Goal: Task Accomplishment & Management: Use online tool/utility

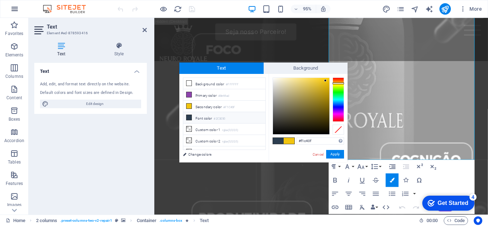
click at [12, 8] on icon "button" at bounding box center [14, 9] width 9 height 9
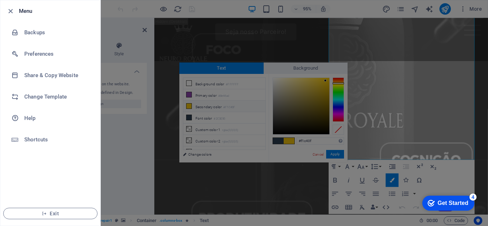
click at [216, 36] on div at bounding box center [244, 113] width 488 height 226
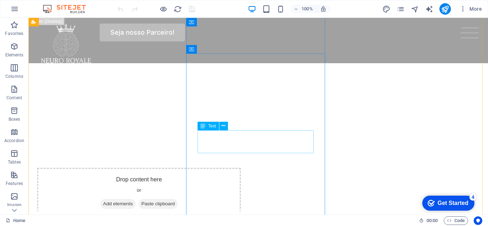
scroll to position [2582, 0]
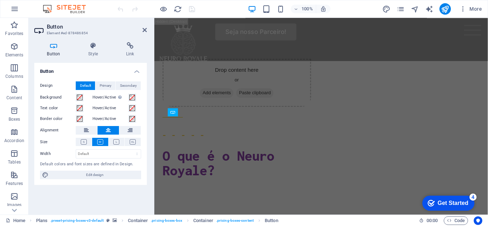
scroll to position [2647, 0]
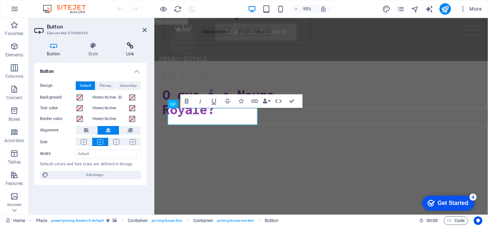
click at [136, 54] on h4 "Link" at bounding box center [130, 49] width 34 height 15
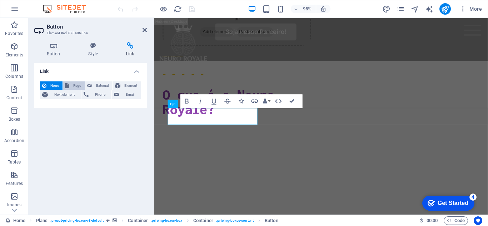
click at [74, 85] on span "Page" at bounding box center [76, 85] width 11 height 9
select select
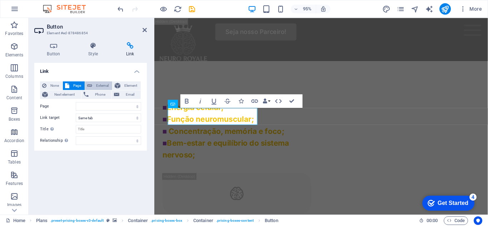
click at [103, 85] on span "External" at bounding box center [102, 85] width 16 height 9
select select "blank"
click at [97, 103] on input "URL" at bounding box center [108, 106] width 65 height 9
click at [88, 110] on input "URL" at bounding box center [108, 106] width 65 height 9
paste input "[URL][DOMAIN_NAME]"
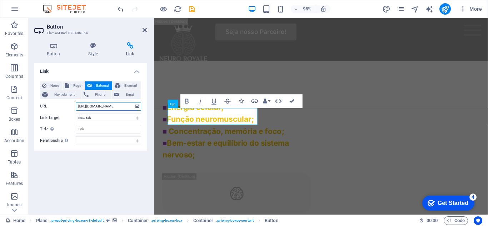
scroll to position [0, 31]
type input "[URL][DOMAIN_NAME]"
click at [95, 128] on input "Title Additional link description, should not be the same as the link text. The…" at bounding box center [108, 129] width 65 height 9
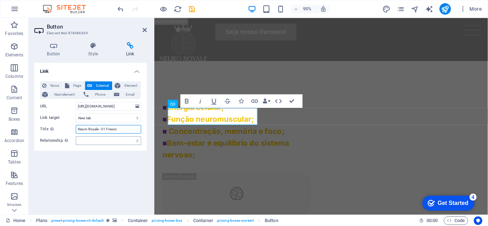
type input "Neuro Royale - 01 Frasco"
click at [104, 138] on select "alternate author bookmark external help license next nofollow noreferrer noopen…" at bounding box center [108, 140] width 65 height 9
click at [92, 195] on div "Link None Page External Element Next element Phone Email Page Home Element URL …" at bounding box center [90, 136] width 113 height 146
click at [103, 174] on div "Link None Page External Element Next element Phone Email Page Home Element URL …" at bounding box center [90, 136] width 113 height 146
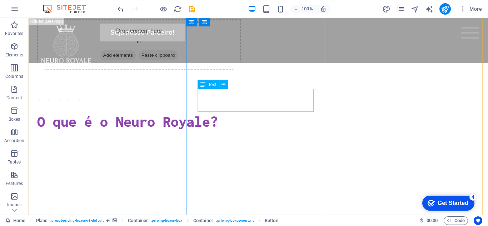
scroll to position [2642, 0]
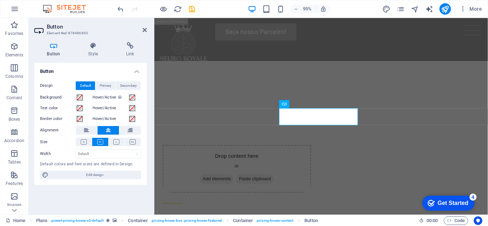
scroll to position [2667, 0]
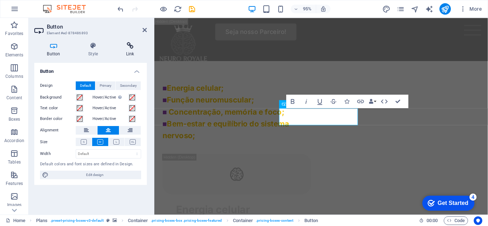
click at [130, 49] on icon at bounding box center [130, 45] width 34 height 7
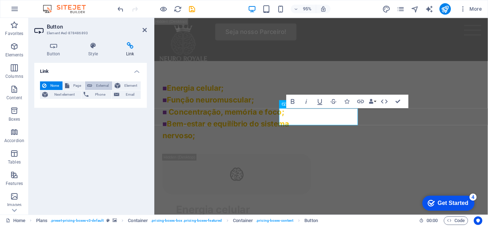
click at [98, 85] on span "External" at bounding box center [102, 85] width 16 height 9
select select "blank"
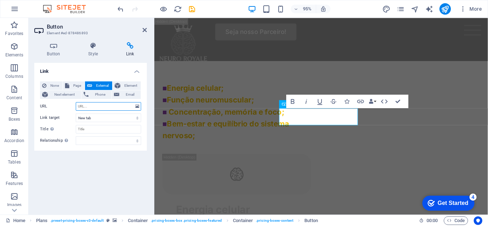
click at [97, 104] on input "URL" at bounding box center [108, 106] width 65 height 9
paste input "[URL][DOMAIN_NAME]"
type input "[URL][DOMAIN_NAME]"
click at [97, 120] on select "New tab Same tab Overlay" at bounding box center [108, 118] width 65 height 9
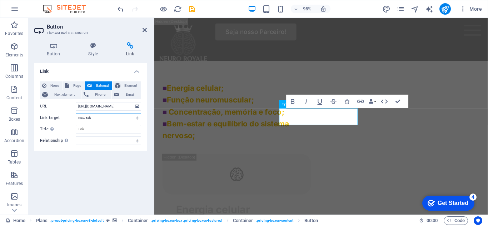
scroll to position [0, 0]
click at [97, 120] on select "New tab Same tab Overlay" at bounding box center [108, 118] width 65 height 9
click at [96, 130] on input "Title Additional link description, should not be the same as the link text. The…" at bounding box center [108, 129] width 65 height 9
click at [106, 133] on input "Title Additional link description, should not be the same as the link text. The…" at bounding box center [108, 129] width 65 height 9
paste input "01 Frasco - Neuro Royale"
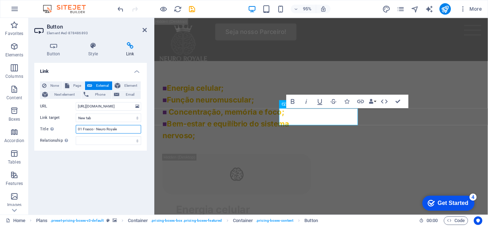
click at [81, 129] on input "01 Frasco - Neuro Royale" at bounding box center [108, 129] width 65 height 9
click at [92, 130] on input "03 Frasco - Neuro Royale" at bounding box center [108, 129] width 65 height 9
type input "03 Frascos - Neuro Royale"
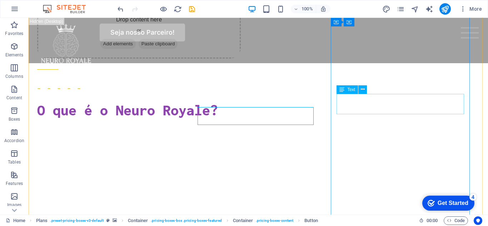
scroll to position [2654, 0]
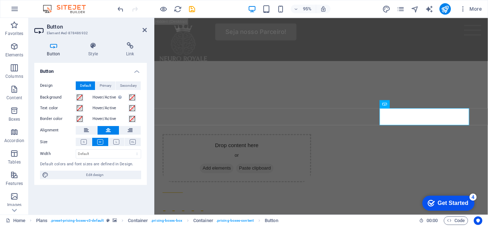
scroll to position [2655, 0]
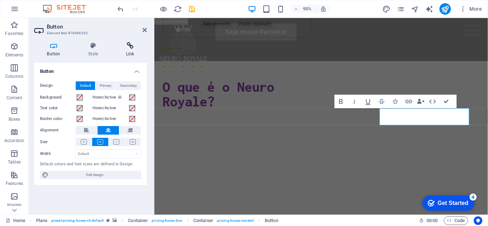
click at [135, 48] on icon at bounding box center [130, 45] width 34 height 7
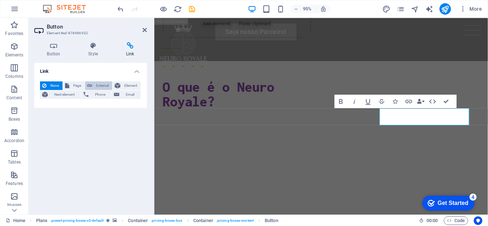
click at [104, 84] on span "External" at bounding box center [102, 85] width 16 height 9
select select "blank"
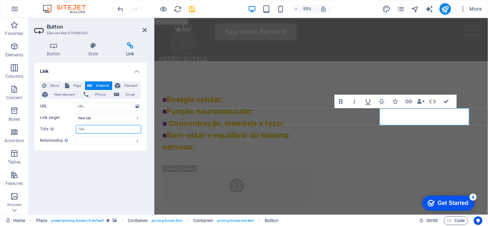
click at [99, 130] on input "Title Additional link description, should not be the same as the link text. The…" at bounding box center [108, 129] width 65 height 9
paste input "01 Frasco - Neuro Royale"
click at [79, 129] on input "01 Frasco - Neuro Royale" at bounding box center [108, 129] width 65 height 9
type input "05 Frascos - Neuro Royale"
click at [86, 103] on input "URL" at bounding box center [108, 106] width 65 height 9
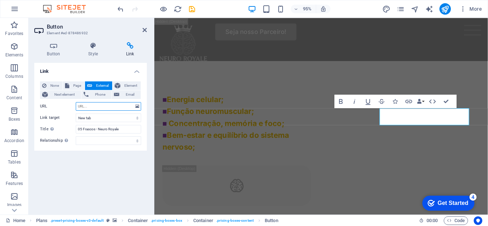
paste input "[URL][DOMAIN_NAME]"
type input "[URL][DOMAIN_NAME]"
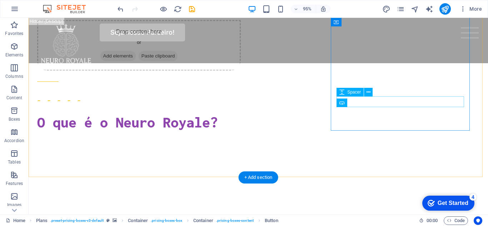
scroll to position [2642, 0]
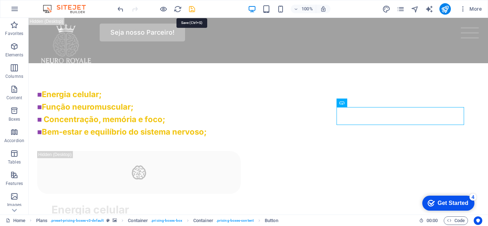
click at [193, 10] on icon "save" at bounding box center [192, 9] width 8 height 8
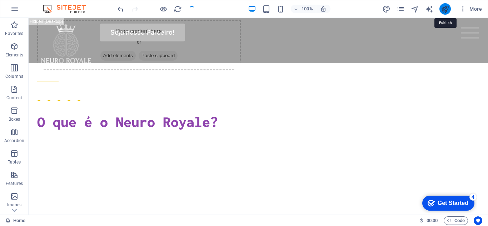
click at [447, 6] on icon "publish" at bounding box center [445, 9] width 8 height 8
